Goal: Task Accomplishment & Management: Use online tool/utility

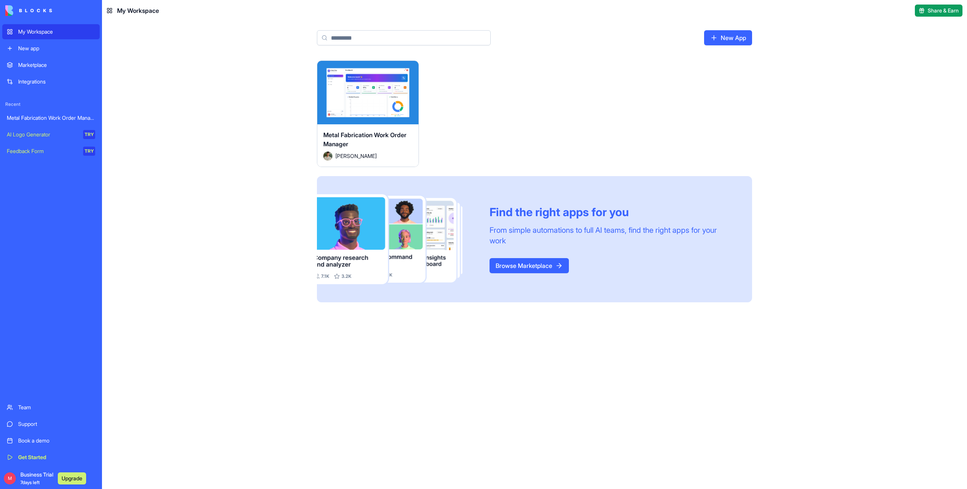
click at [372, 105] on div "Launch" at bounding box center [367, 92] width 101 height 63
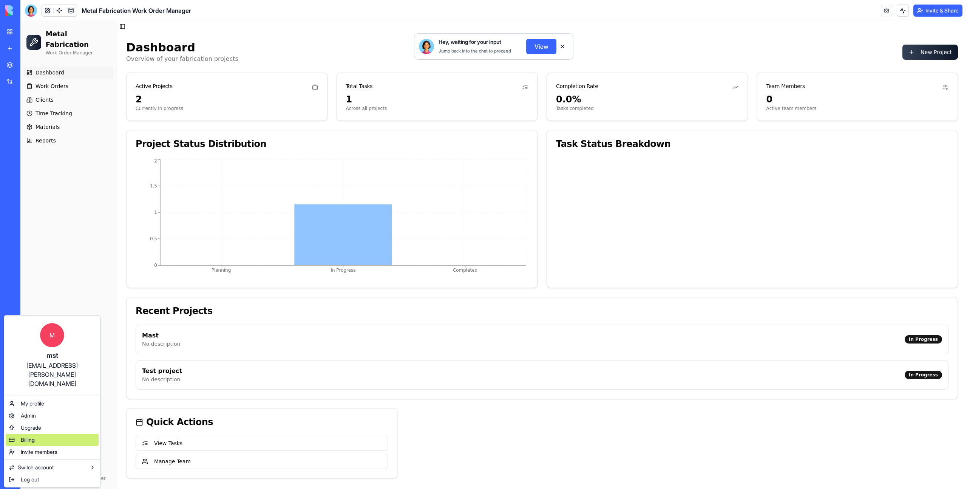
click at [43, 434] on div "Billing" at bounding box center [52, 440] width 93 height 12
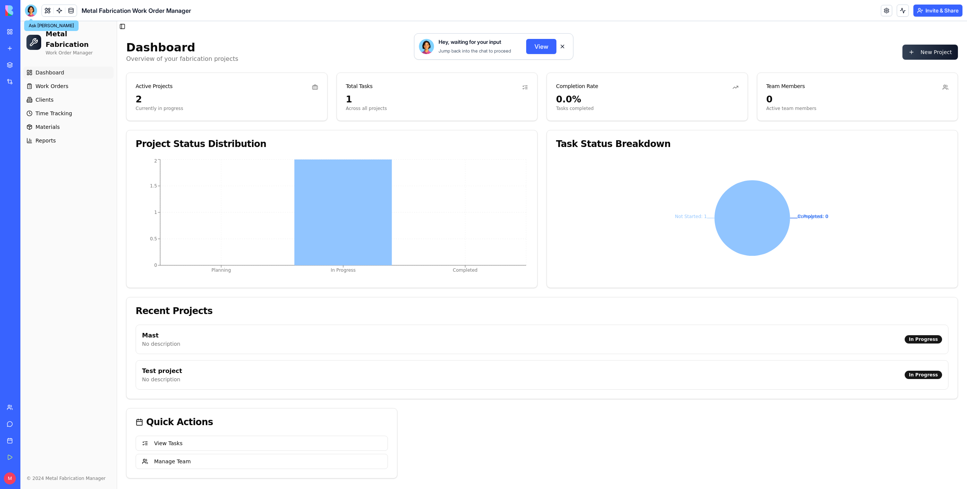
click at [33, 14] on div at bounding box center [31, 11] width 12 height 12
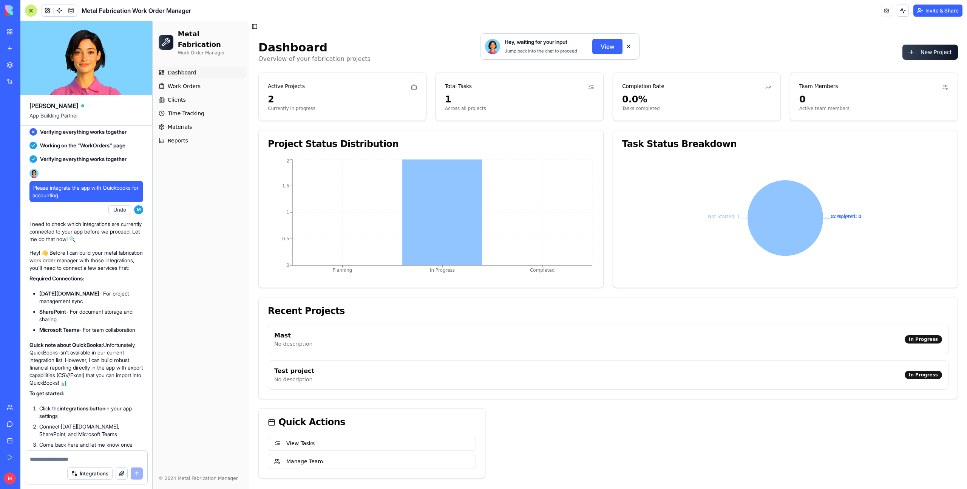
scroll to position [642, 0]
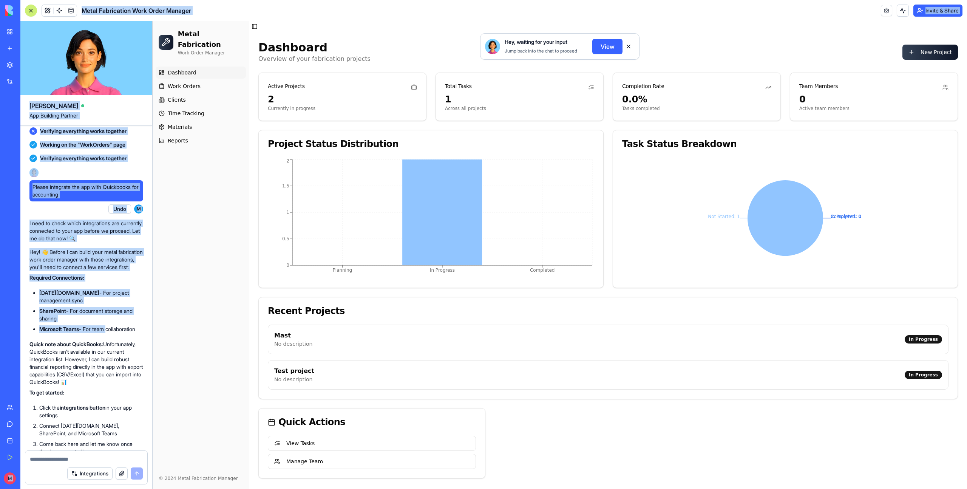
drag, startPoint x: 113, startPoint y: 352, endPoint x: 96, endPoint y: 310, distance: 44.9
click at [96, 310] on div "My Workspace New app Marketplace Integrations Recent Metal Fabrication Work Ord…" at bounding box center [483, 244] width 967 height 489
click at [130, 281] on p "Required Connections:" at bounding box center [86, 278] width 114 height 8
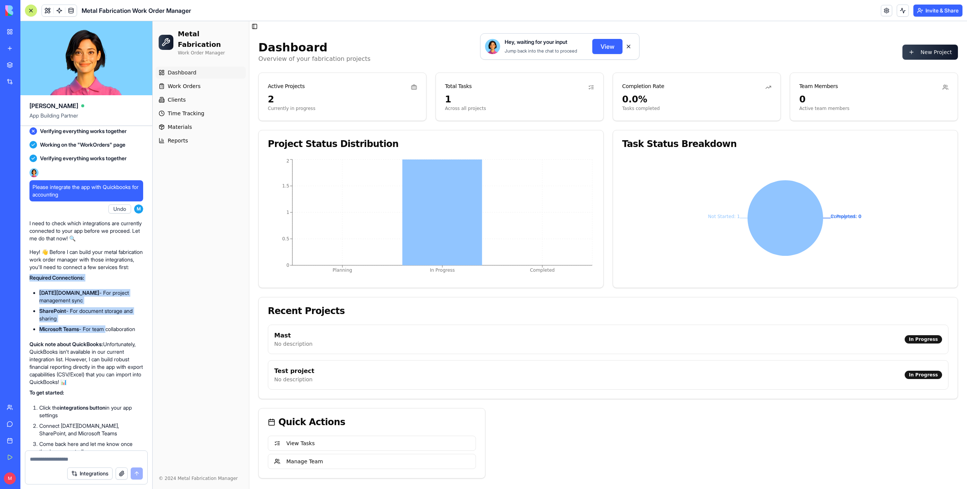
drag, startPoint x: 31, startPoint y: 299, endPoint x: 111, endPoint y: 353, distance: 96.6
click at [111, 353] on div "Hey! 👋 Before I can build your metal fabrication work order manager with those …" at bounding box center [86, 374] width 114 height 252
click at [54, 296] on strong "[DATE][DOMAIN_NAME]" at bounding box center [69, 292] width 60 height 6
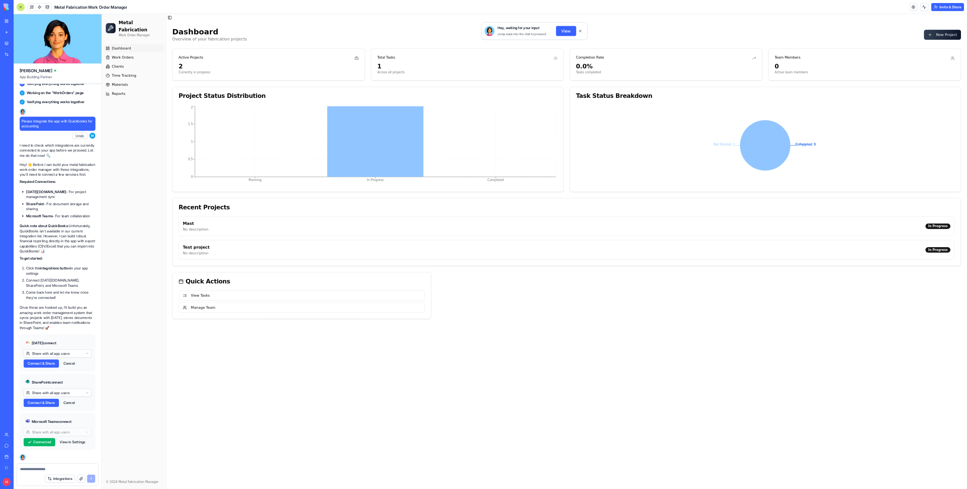
scroll to position [677, 0]
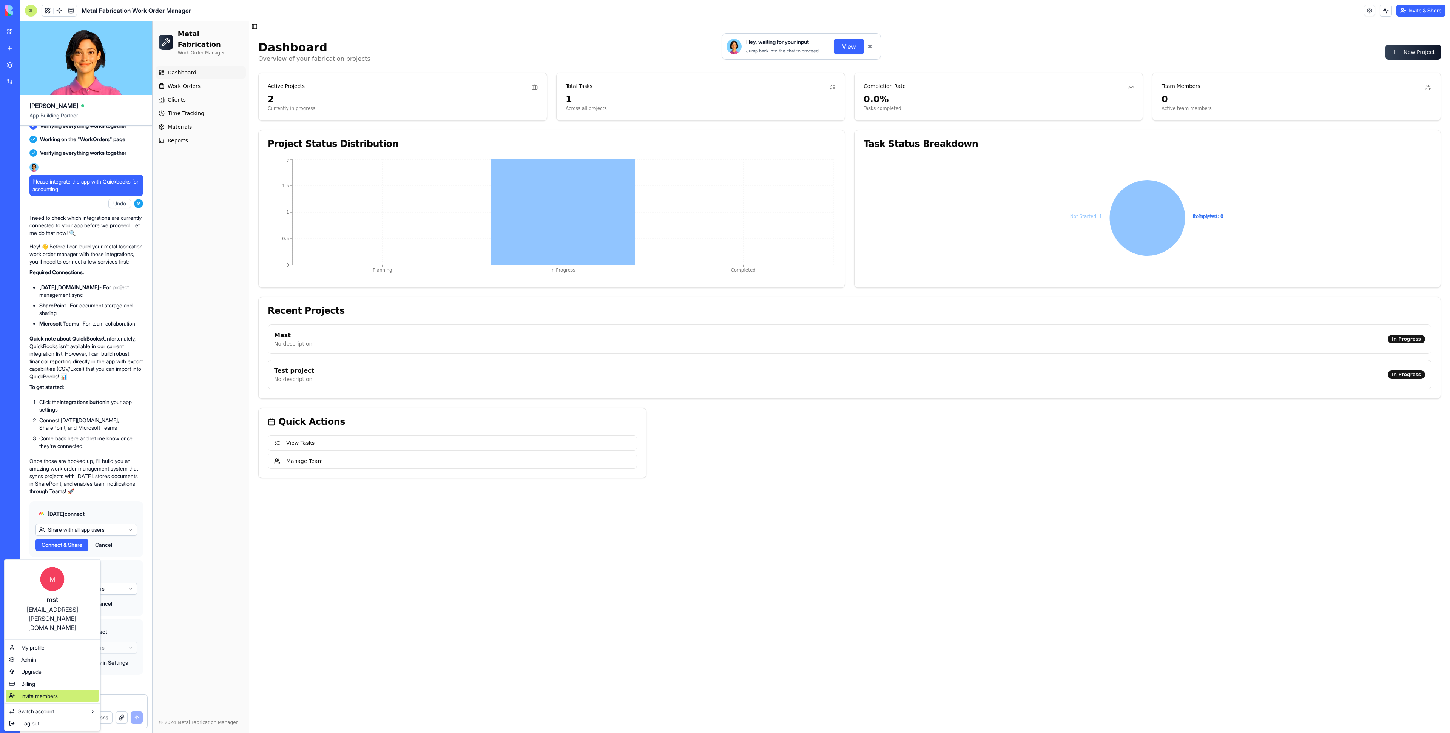
click at [75, 488] on div "Invite members" at bounding box center [52, 696] width 93 height 12
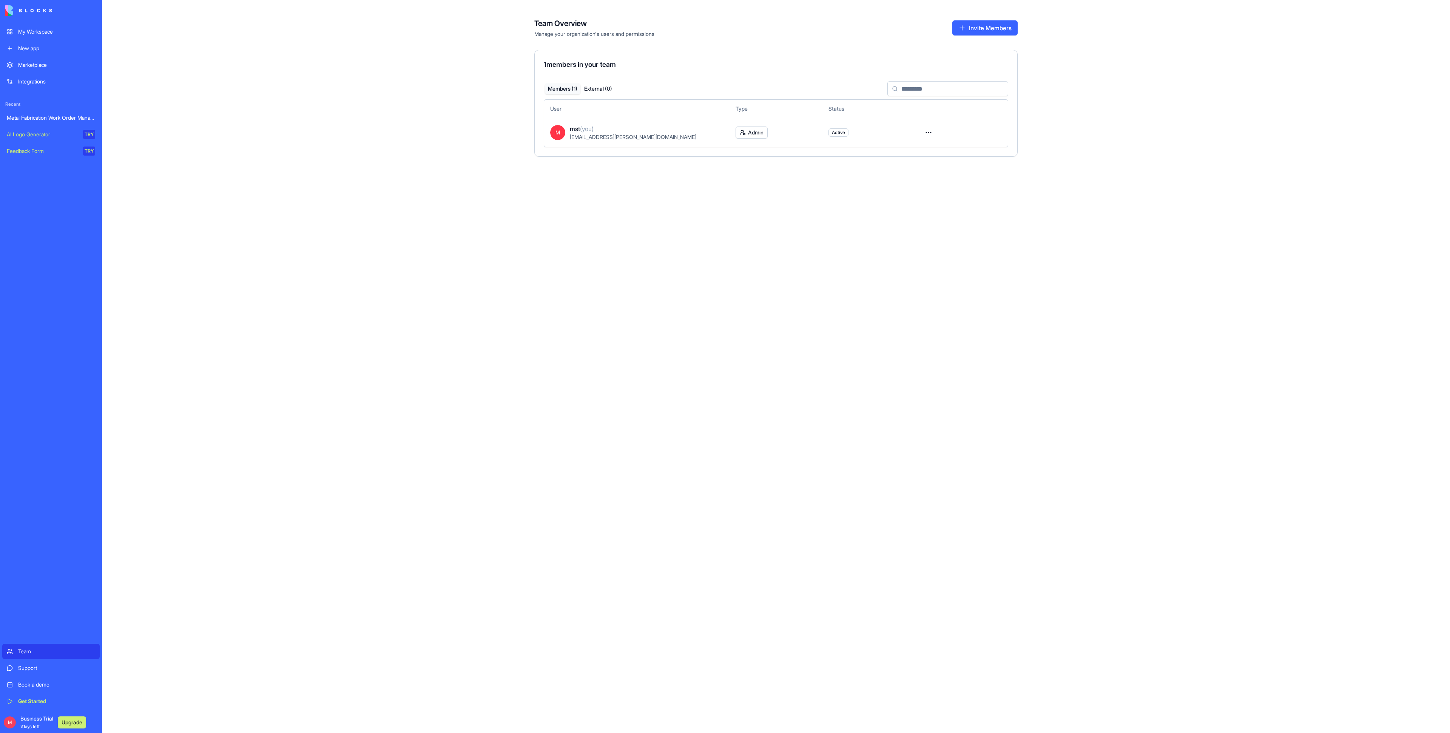
click at [616, 137] on span "[EMAIL_ADDRESS][PERSON_NAME][DOMAIN_NAME]" at bounding box center [633, 137] width 127 height 6
copy tr "[EMAIL_ADDRESS][PERSON_NAME][DOMAIN_NAME]"
click at [14, 488] on div "M Business Trial 7 days left Upgrade" at bounding box center [47, 722] width 84 height 15
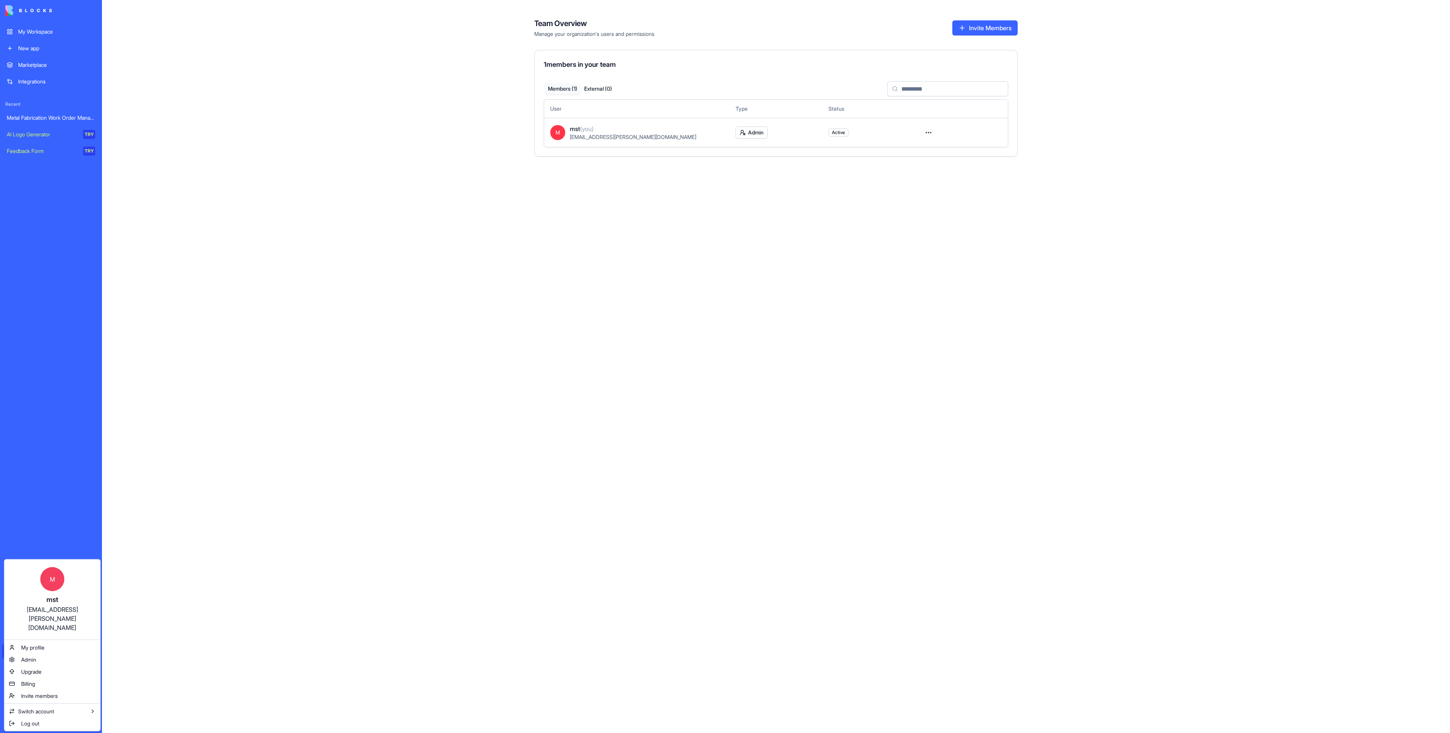
click at [266, 488] on html "My Workspace New app Marketplace Integrations Recent Metal Fabrication Work Ord…" at bounding box center [725, 366] width 1450 height 733
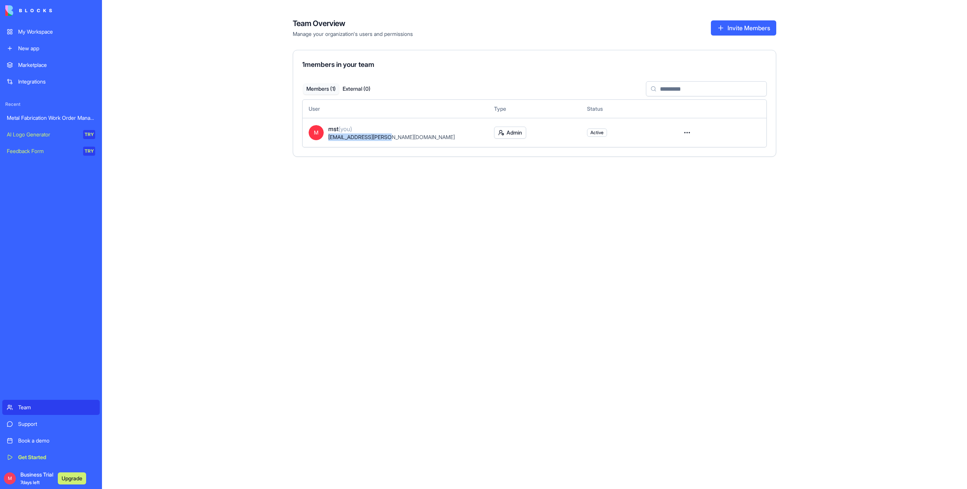
drag, startPoint x: 393, startPoint y: 138, endPoint x: 328, endPoint y: 137, distance: 64.6
click at [328, 137] on div "[EMAIL_ADDRESS][PERSON_NAME][DOMAIN_NAME]" at bounding box center [405, 137] width 154 height 8
copy span "[EMAIL_ADDRESS][PERSON_NAME][DOMAIN_NAME]"
click at [46, 32] on div "My Workspace" at bounding box center [56, 32] width 77 height 8
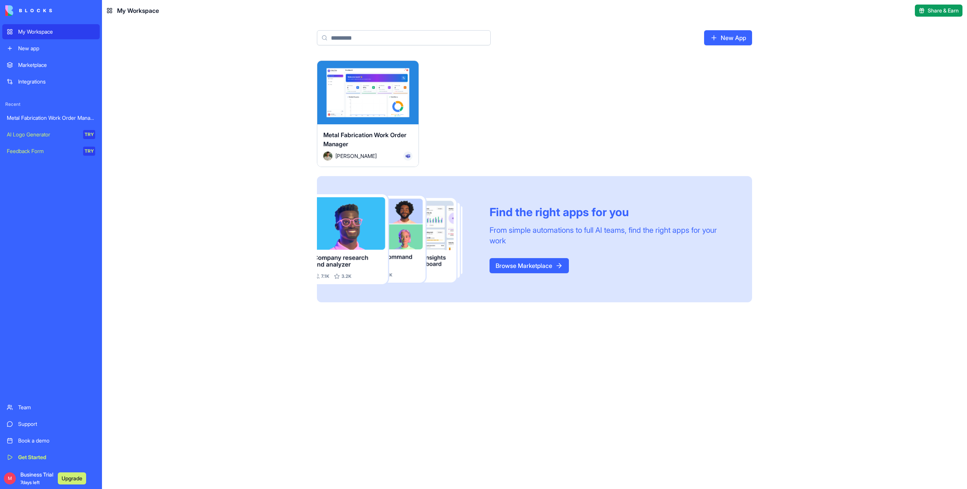
click at [363, 100] on div "Launch" at bounding box center [367, 92] width 101 height 63
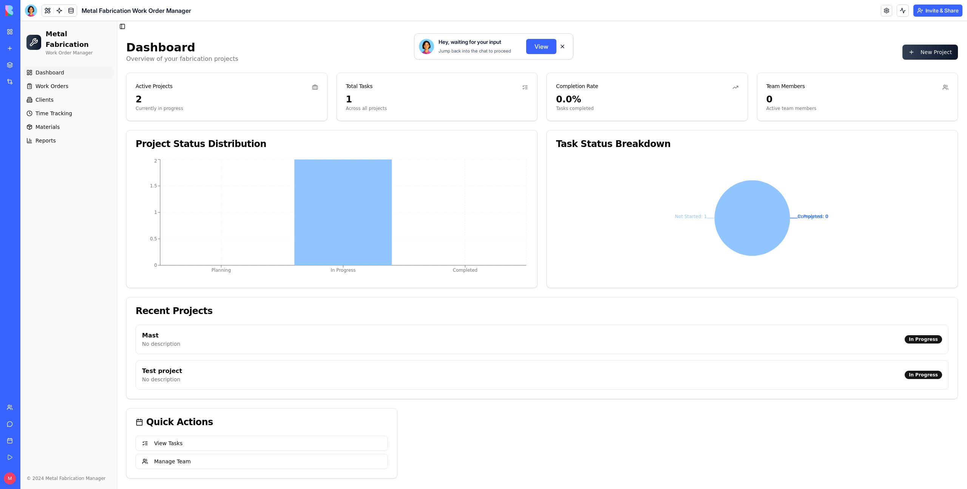
click at [30, 12] on div at bounding box center [31, 11] width 12 height 12
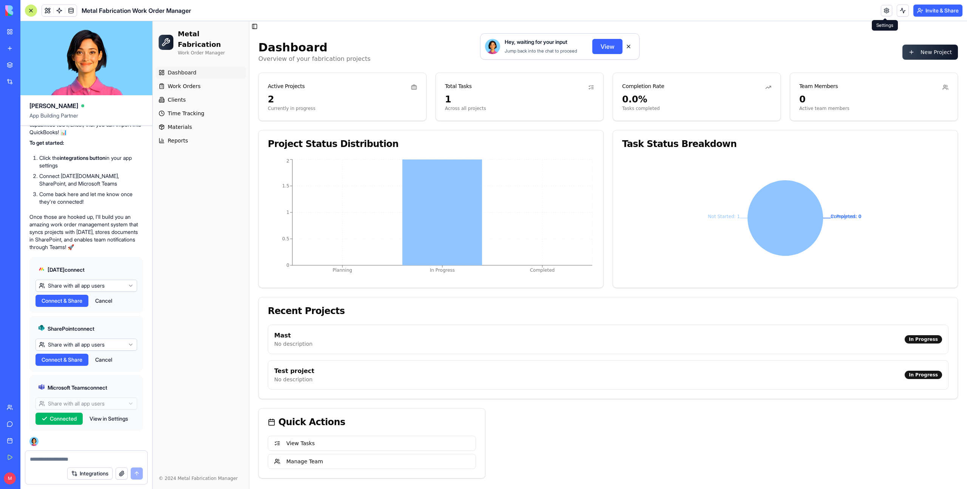
click at [884, 15] on link at bounding box center [886, 10] width 11 height 11
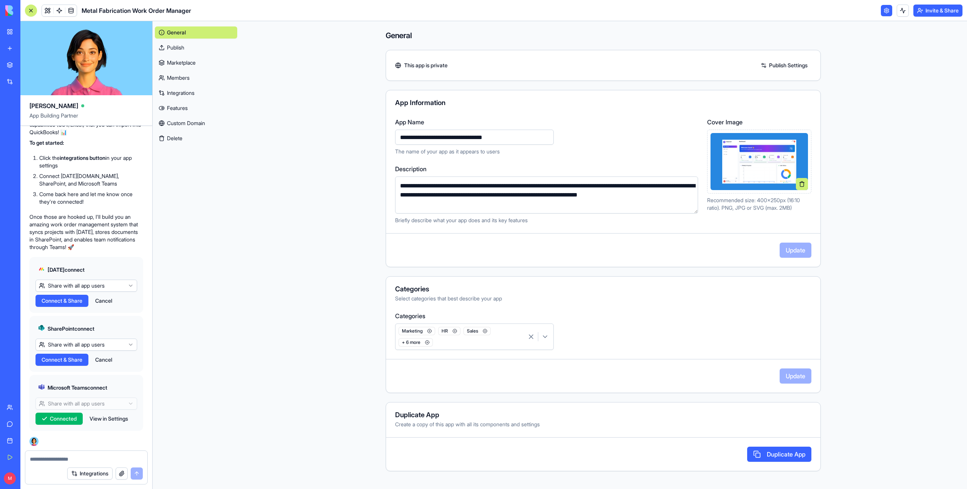
click at [201, 96] on link "Integrations" at bounding box center [196, 93] width 82 height 12
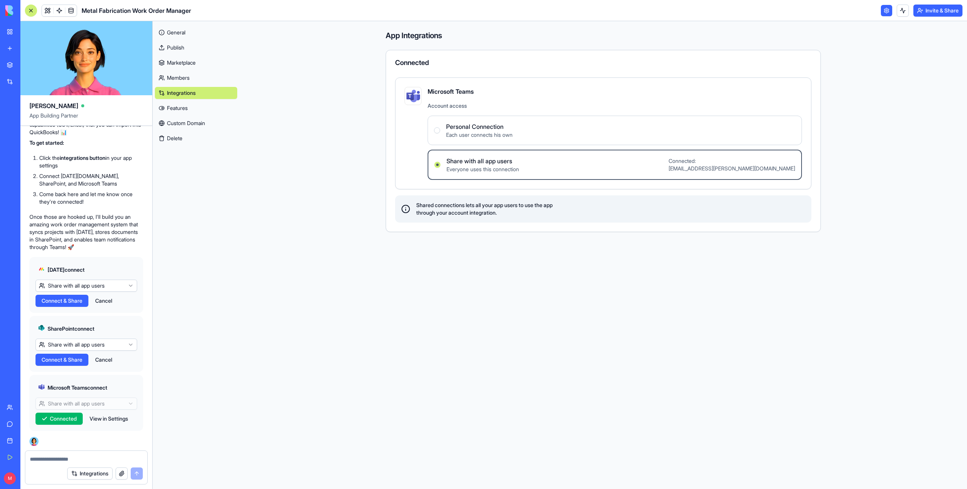
scroll to position [922, 0]
click at [46, 12] on link at bounding box center [47, 10] width 11 height 11
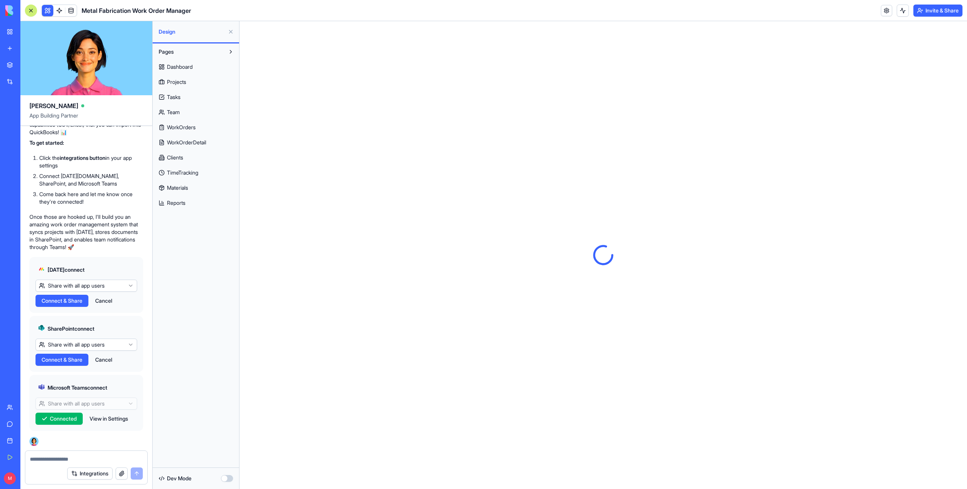
click at [206, 129] on link "WorkOrders" at bounding box center [196, 127] width 82 height 12
